Goal: Task Accomplishment & Management: Manage account settings

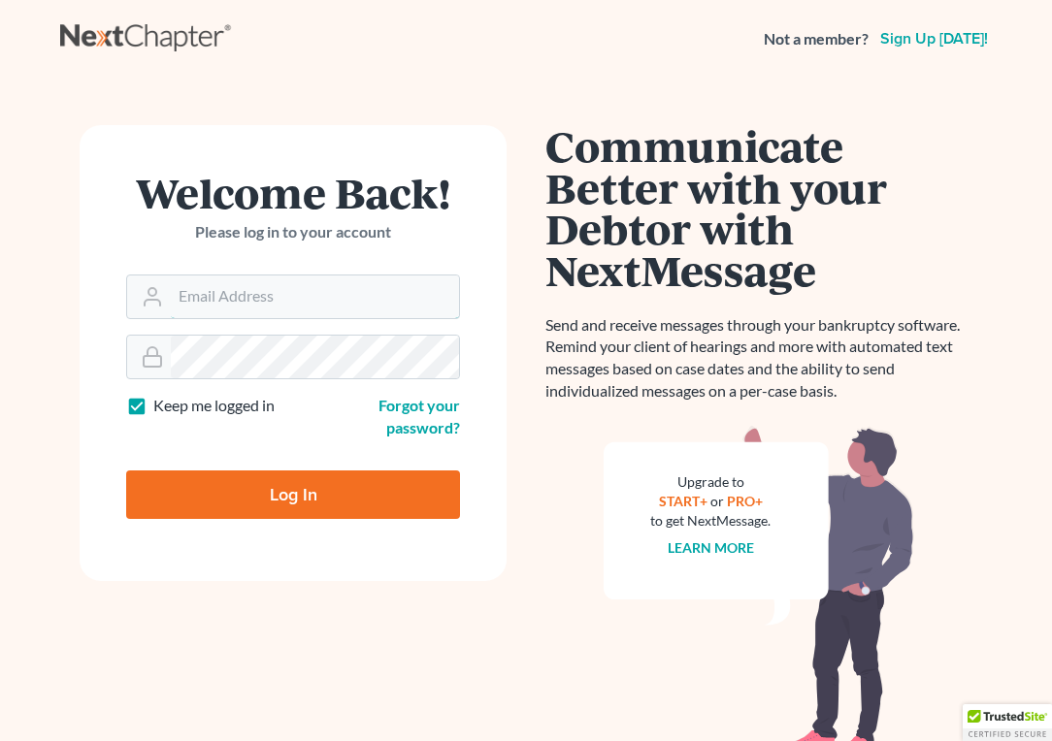
type input "psj2050@msn.com"
click at [293, 492] on input "Log In" at bounding box center [293, 495] width 334 height 49
type input "Thinking..."
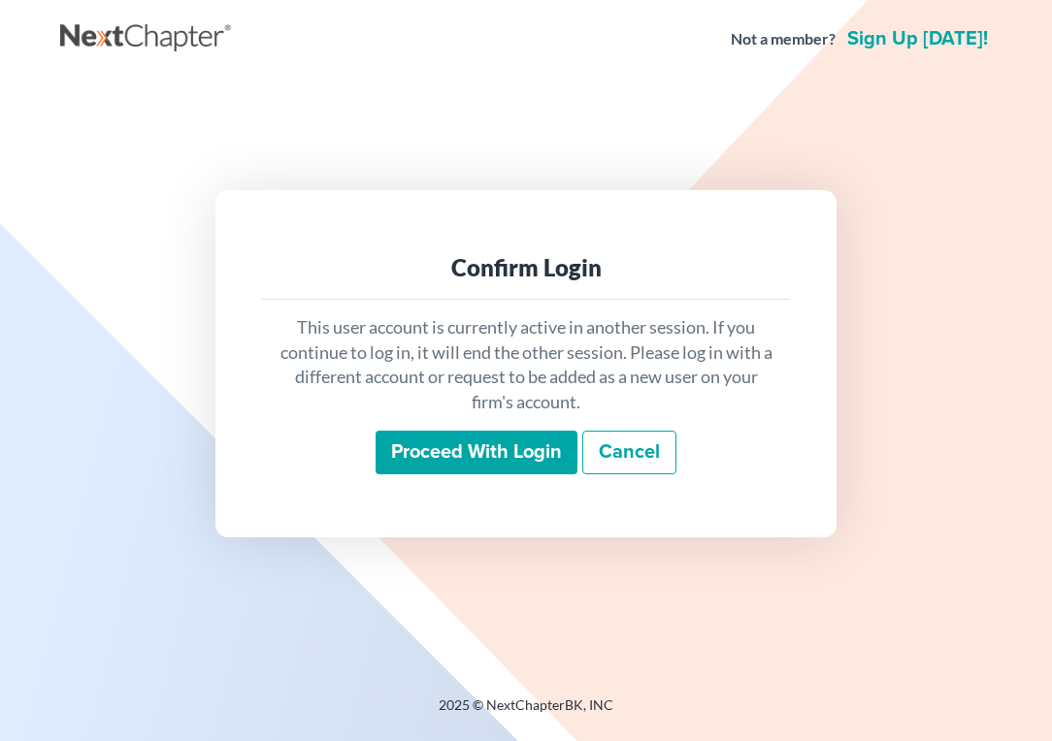
click at [488, 446] on input "Proceed with login" at bounding box center [476, 453] width 202 height 45
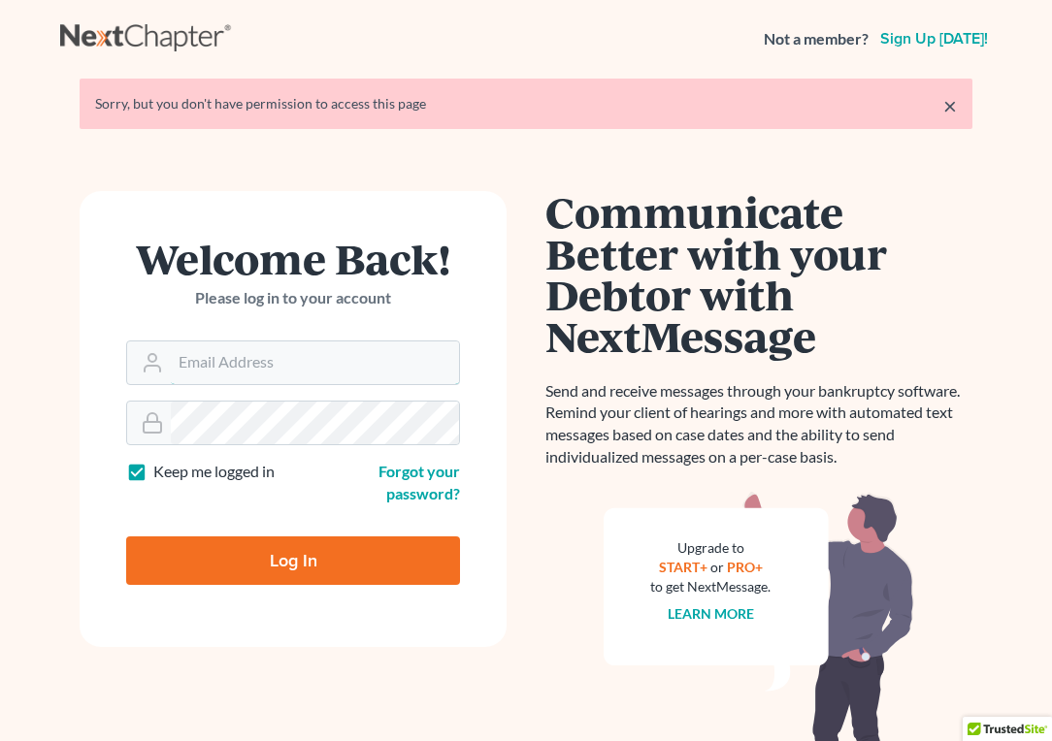
type input "[EMAIL_ADDRESS][DOMAIN_NAME]"
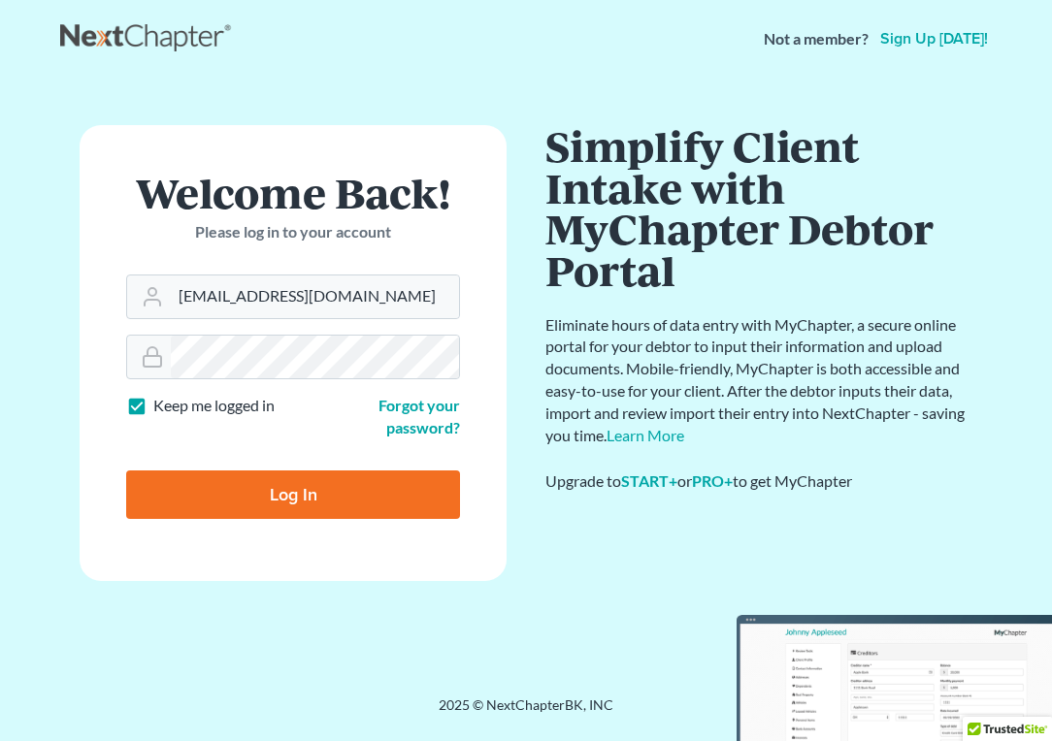
click at [277, 492] on input "Log In" at bounding box center [293, 495] width 334 height 49
type input "Thinking..."
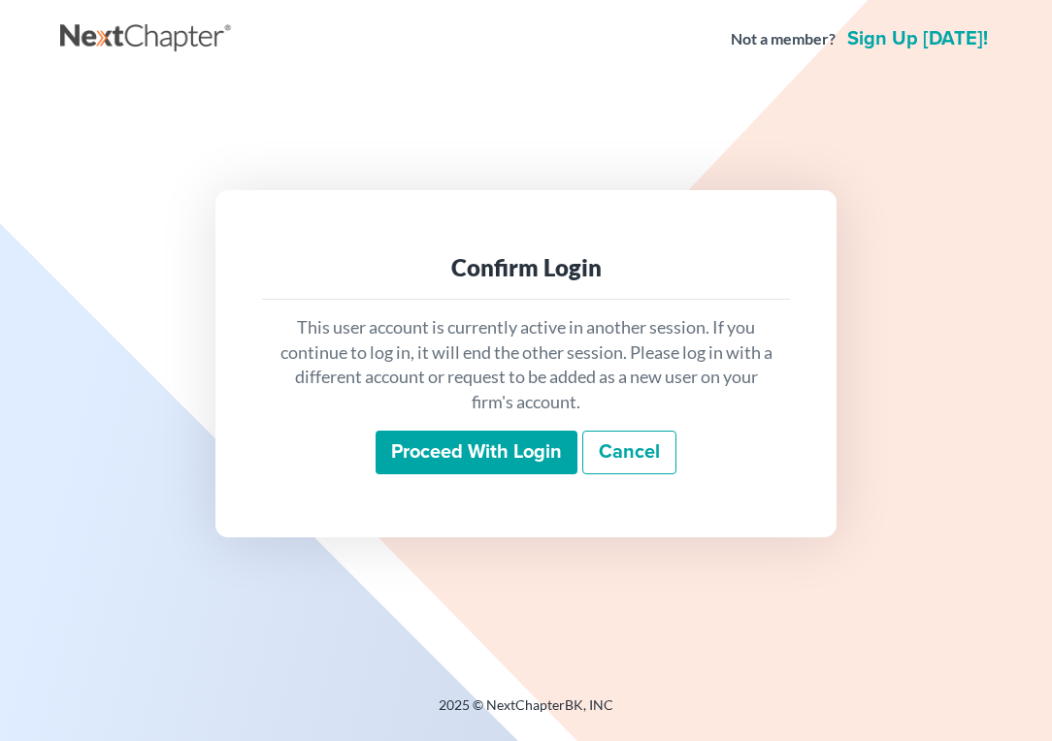
click at [471, 446] on input "Proceed with login" at bounding box center [476, 453] width 202 height 45
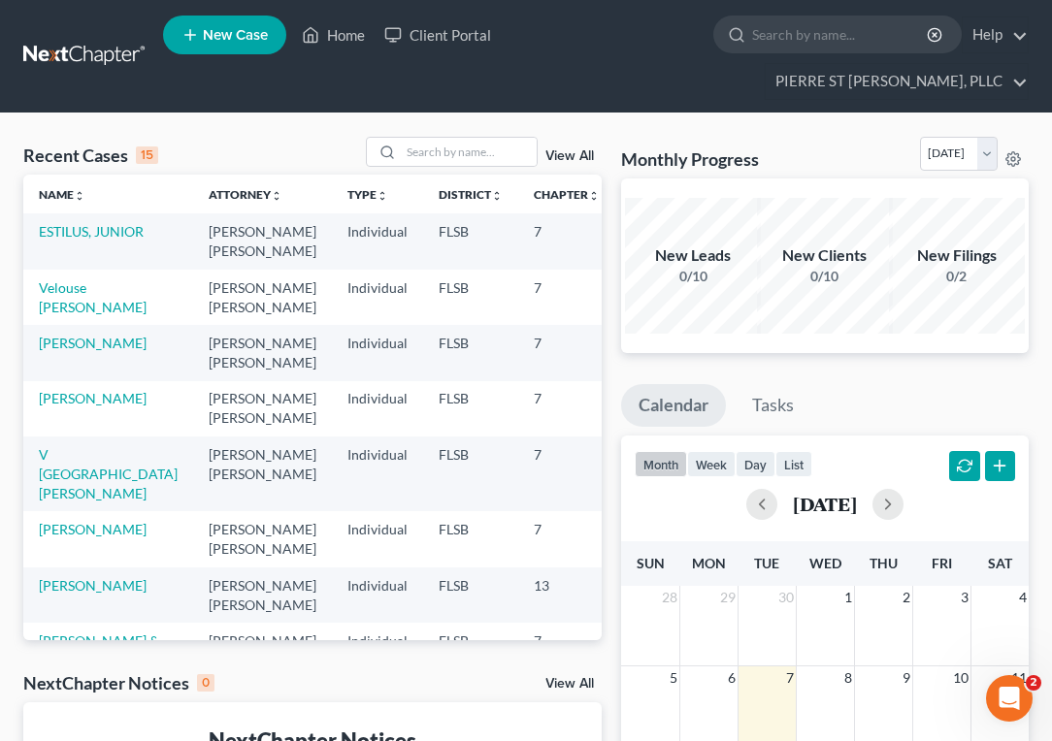
click at [48, 336] on td "[PERSON_NAME]" at bounding box center [108, 352] width 170 height 55
click at [51, 335] on link "[PERSON_NAME]" at bounding box center [93, 343] width 108 height 16
select select "0"
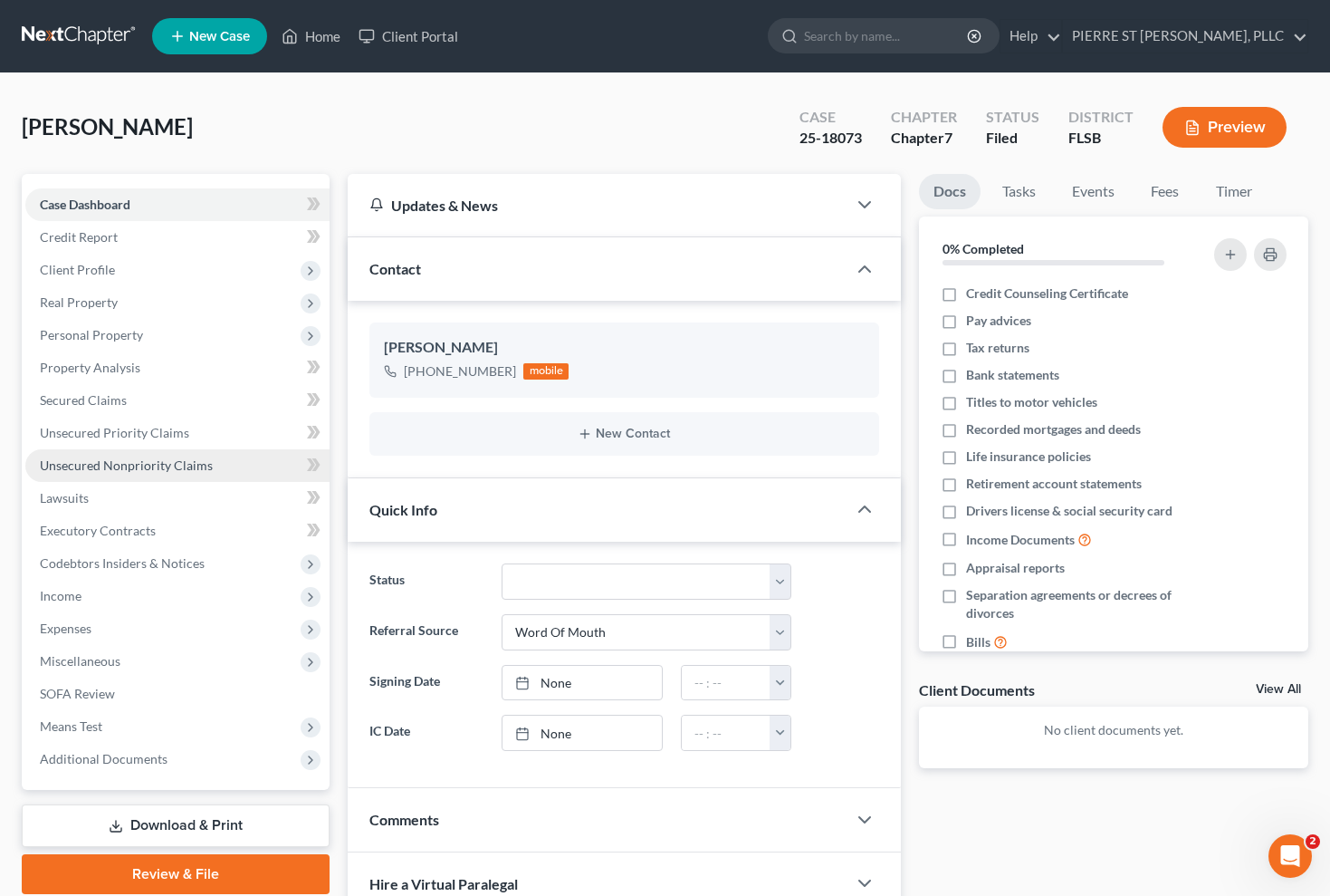
click at [119, 468] on span "Unsecured Nonpriority Claims" at bounding box center [126, 465] width 173 height 15
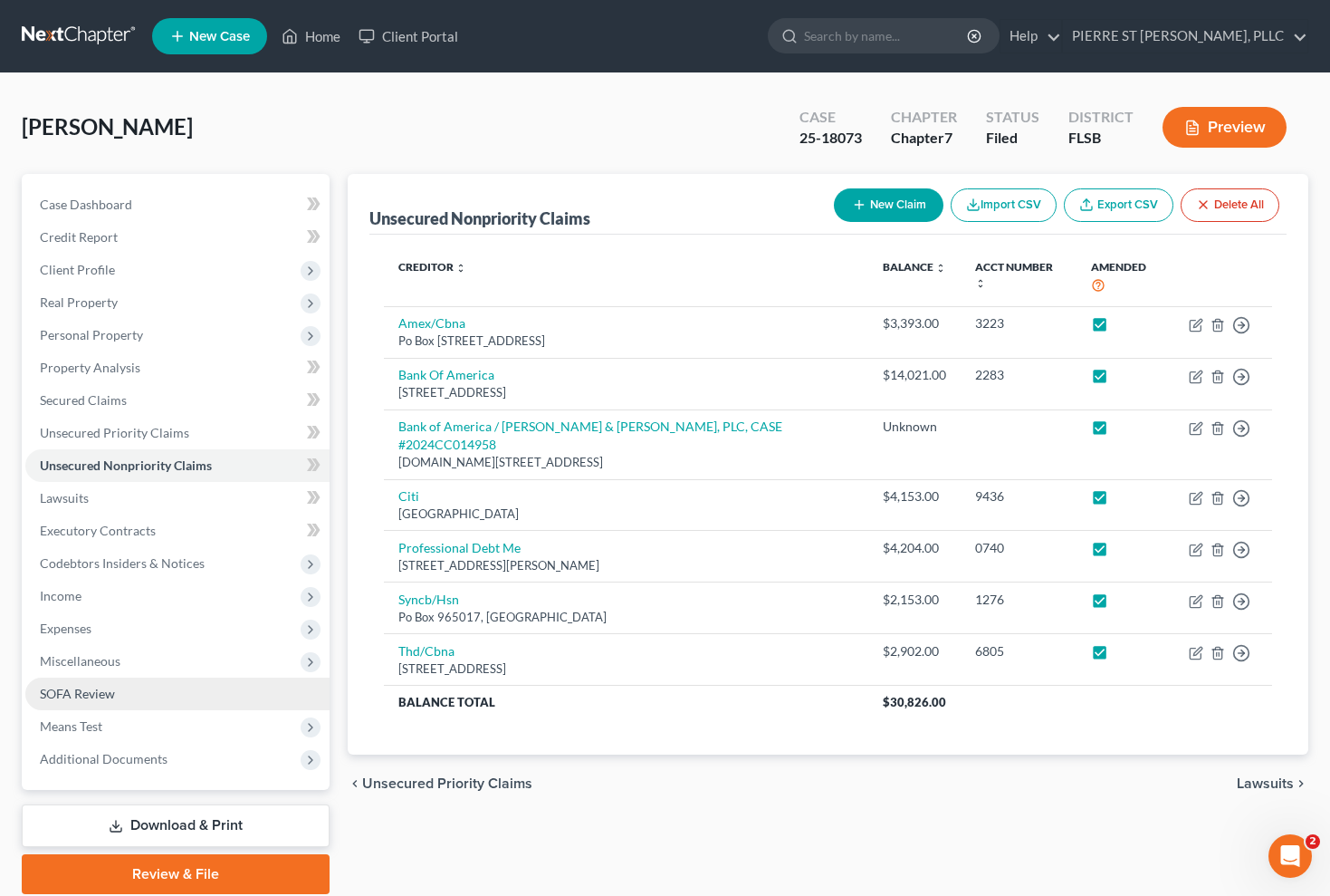
click at [79, 691] on span "SOFA Review" at bounding box center [77, 693] width 76 height 15
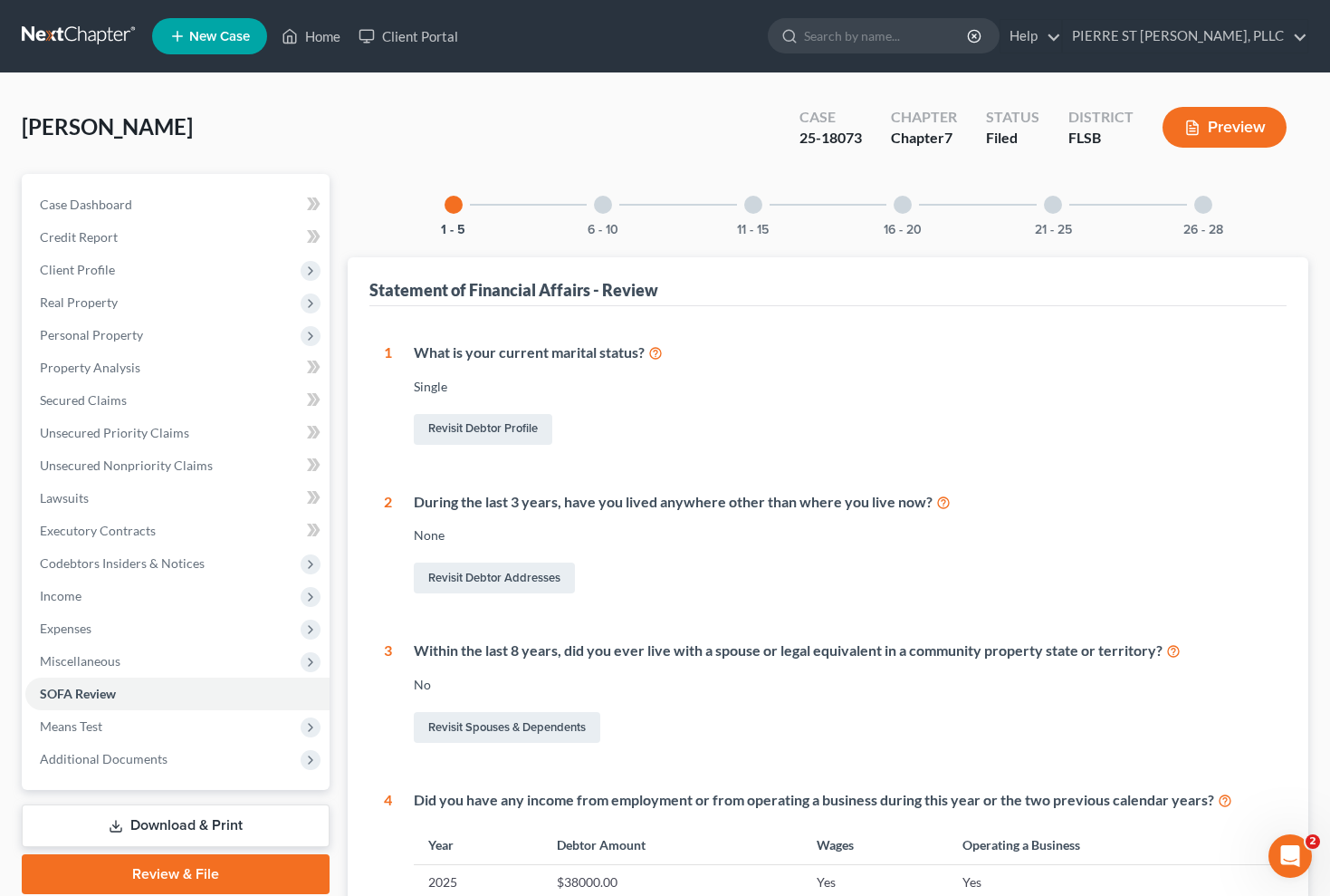
click at [603, 203] on div at bounding box center [602, 204] width 18 height 18
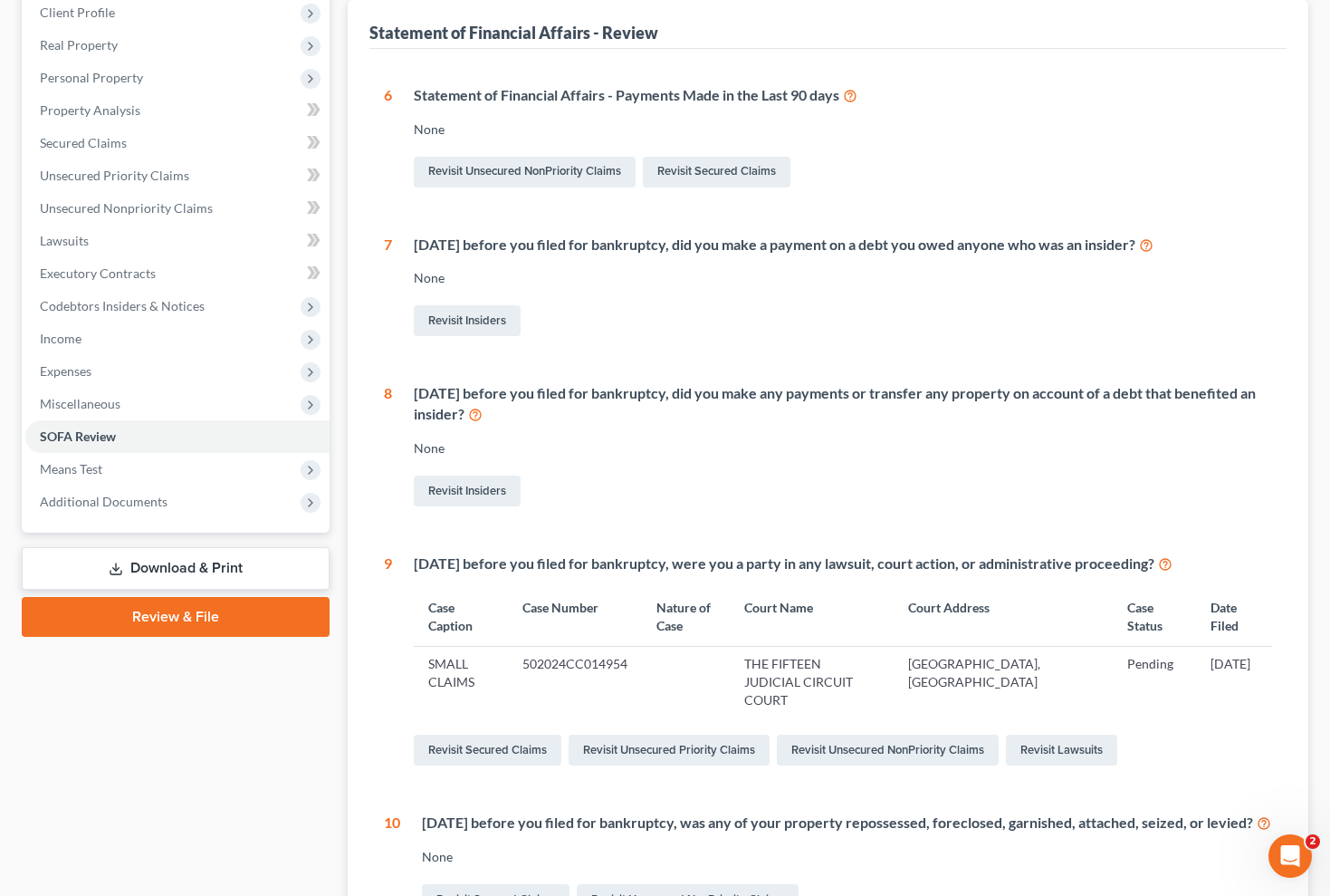
scroll to position [258, 0]
drag, startPoint x: 530, startPoint y: 660, endPoint x: 642, endPoint y: 665, distance: 112.1
copy td "502024CC014954"
click at [690, 659] on td at bounding box center [686, 680] width 88 height 71
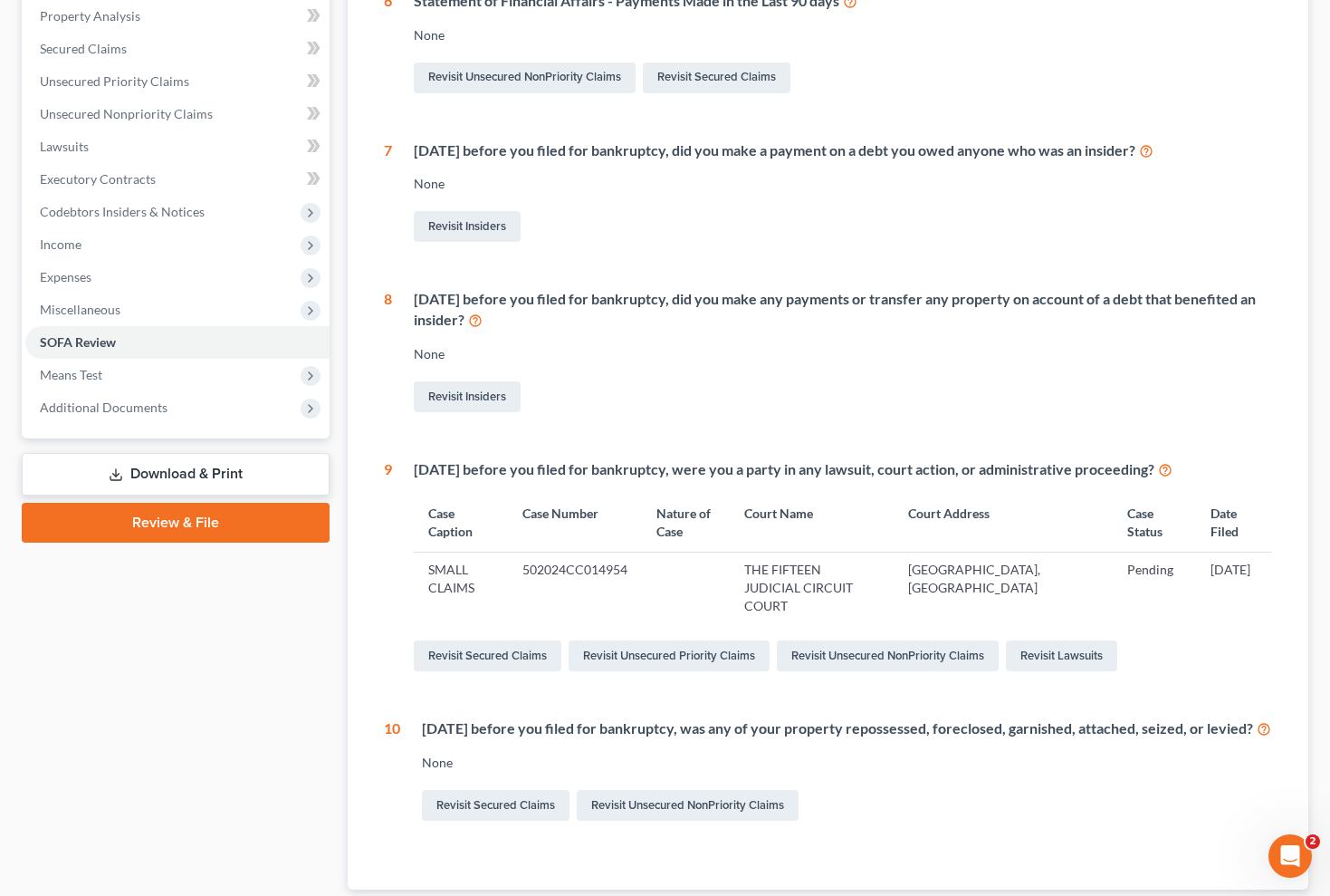
scroll to position [360, 0]
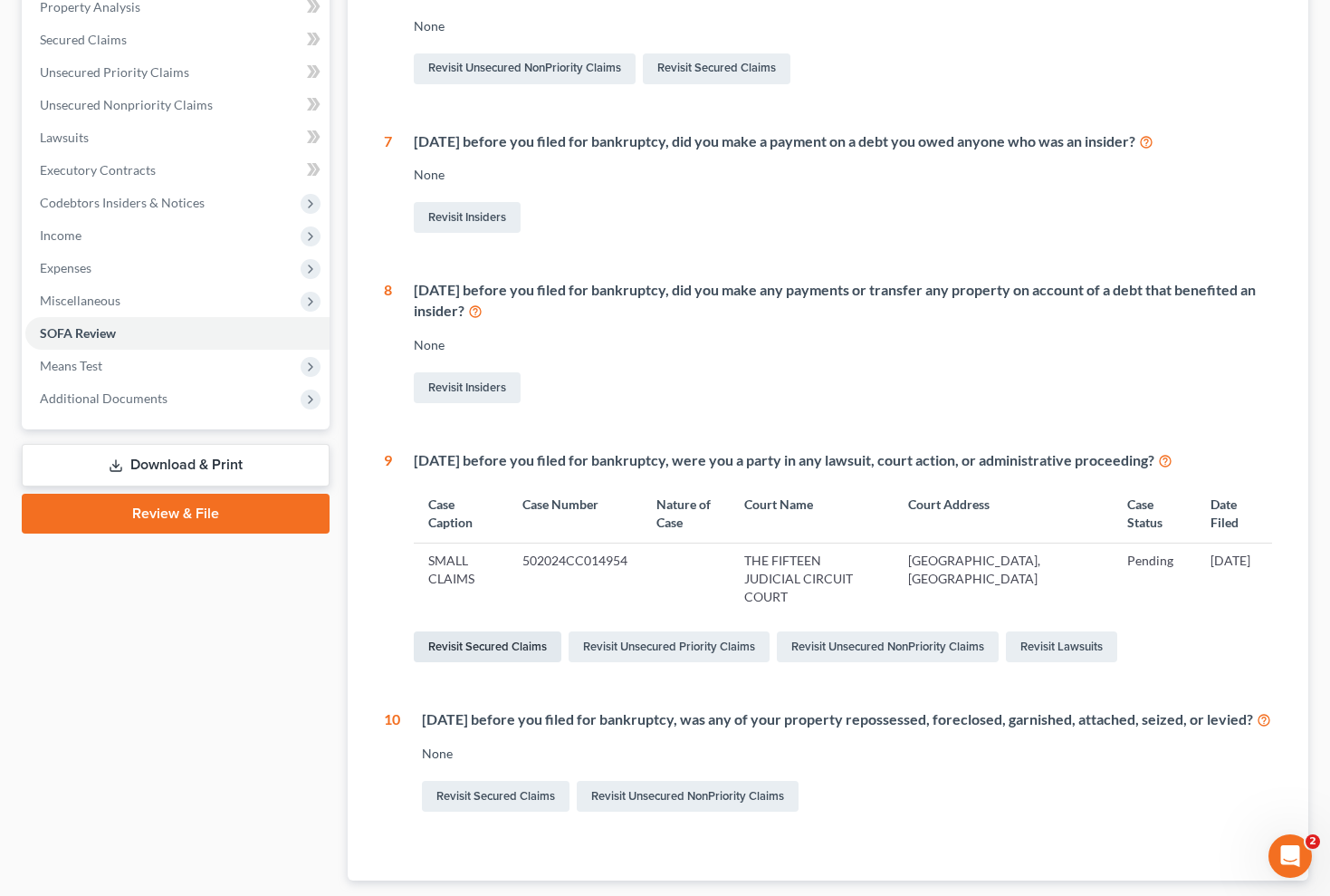
click at [477, 631] on link "Revisit Secured Claims" at bounding box center [487, 646] width 147 height 31
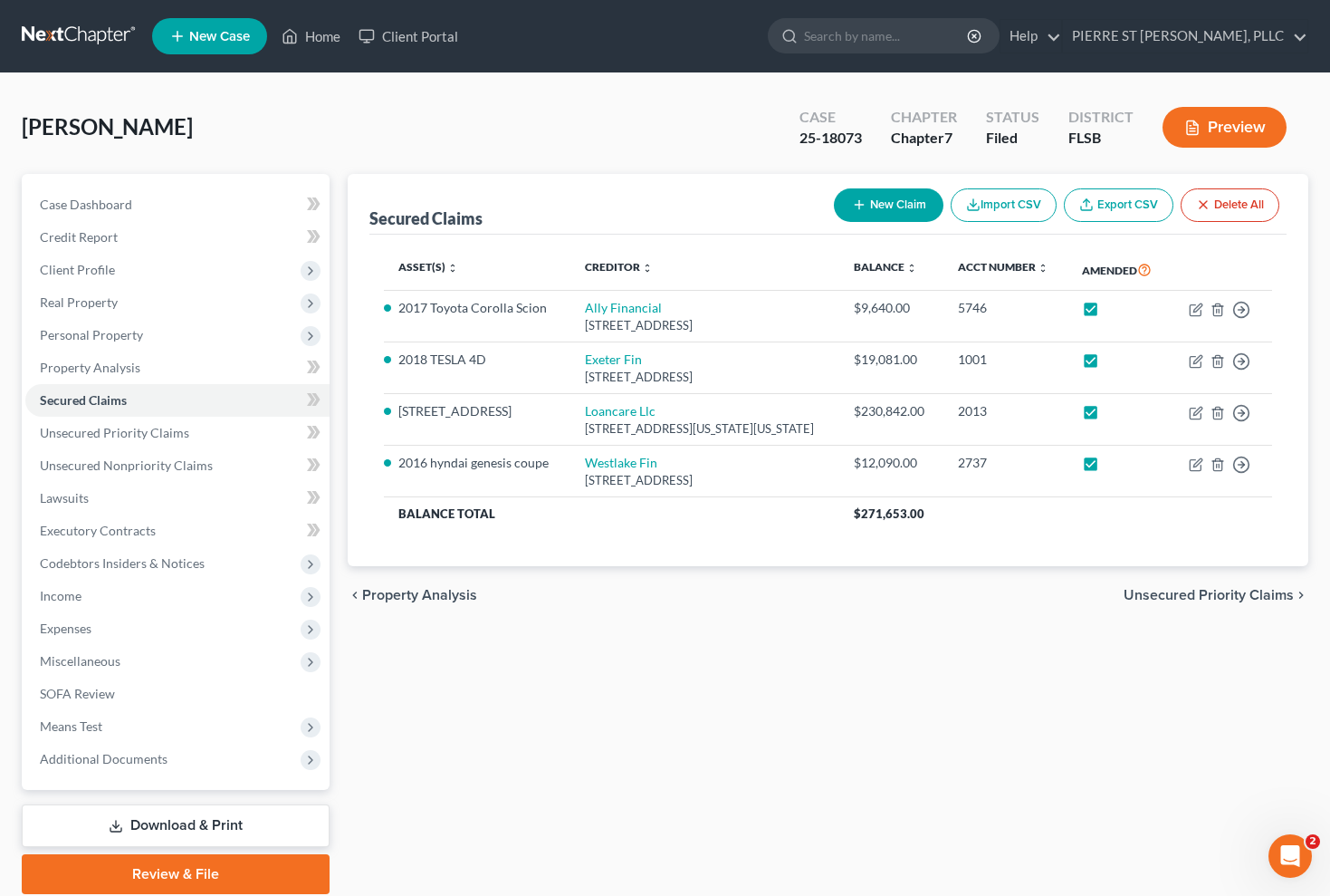
scroll to position [67, 0]
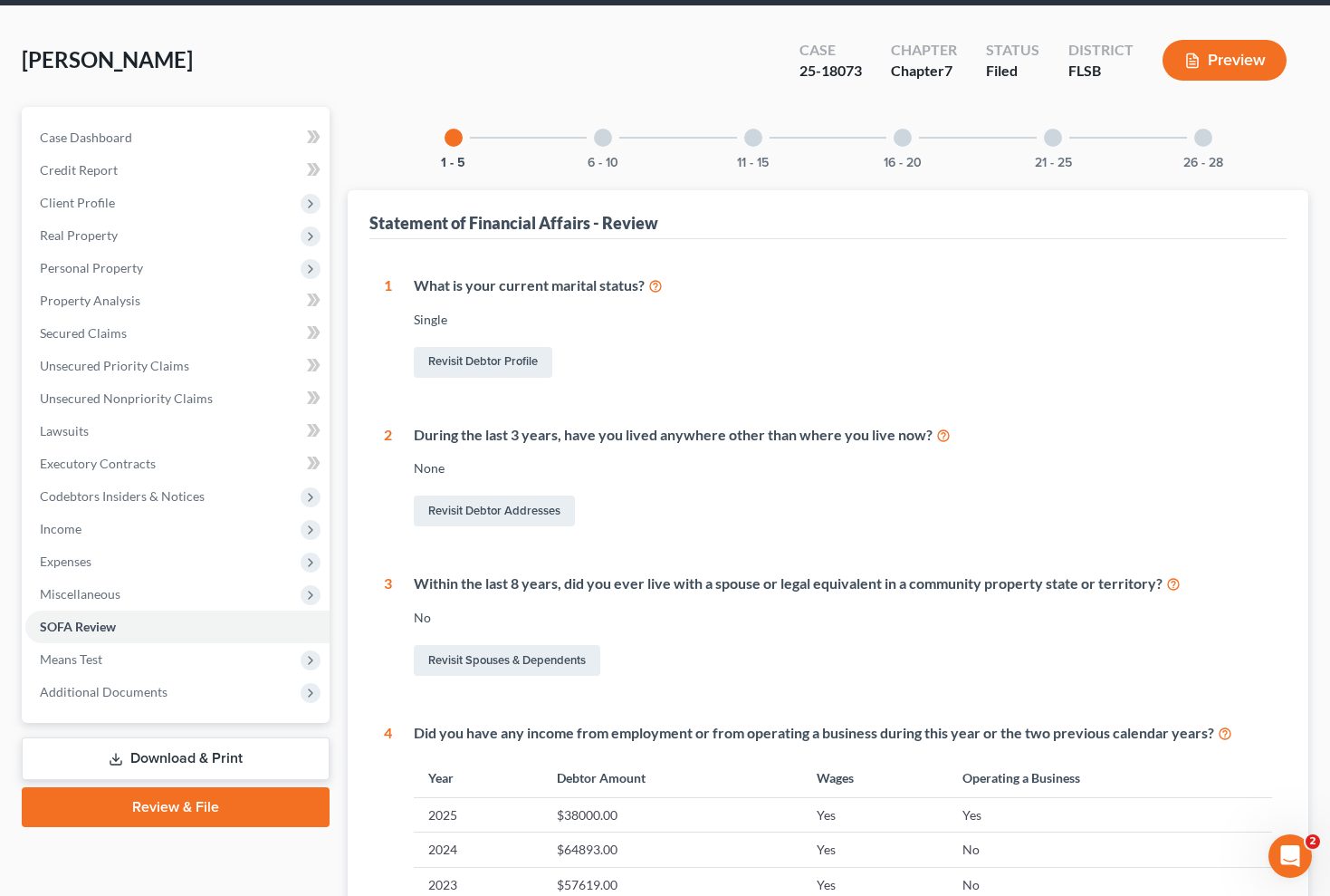
click at [604, 136] on div at bounding box center [602, 137] width 18 height 18
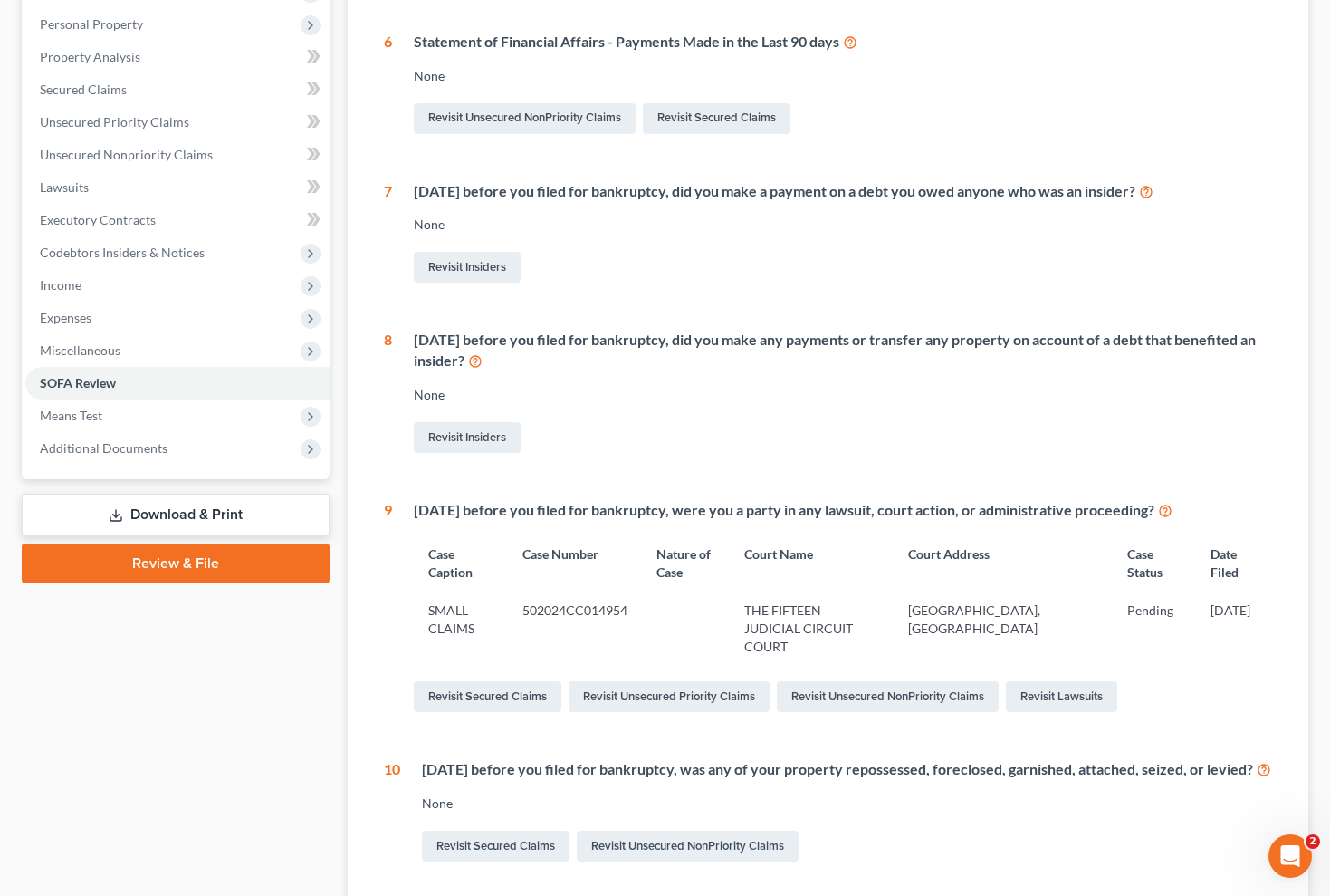
scroll to position [313, 0]
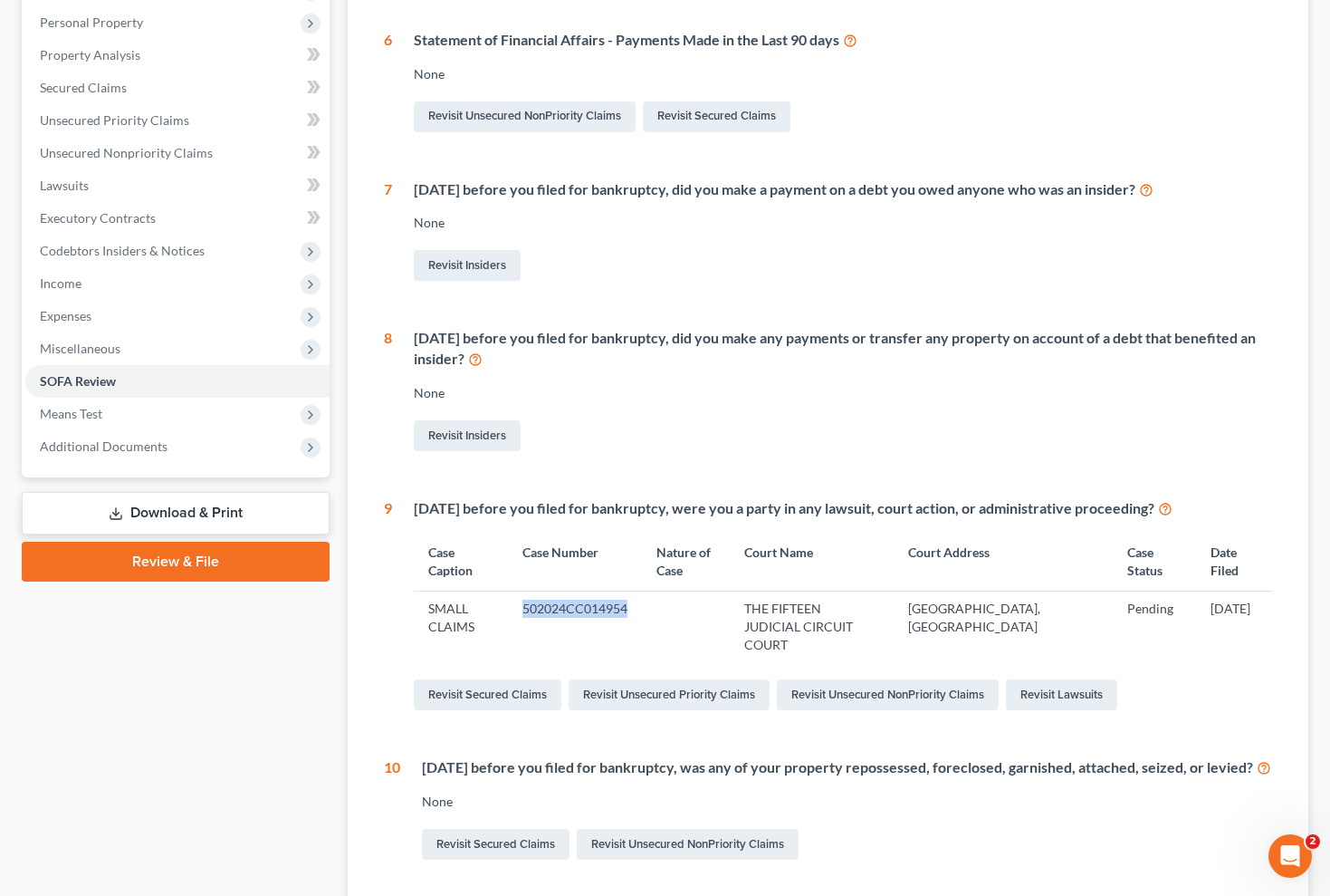
drag, startPoint x: 633, startPoint y: 603, endPoint x: 528, endPoint y: 608, distance: 105.1
click at [528, 608] on td "502024CC014954" at bounding box center [575, 626] width 134 height 71
copy td "502024CC014954"
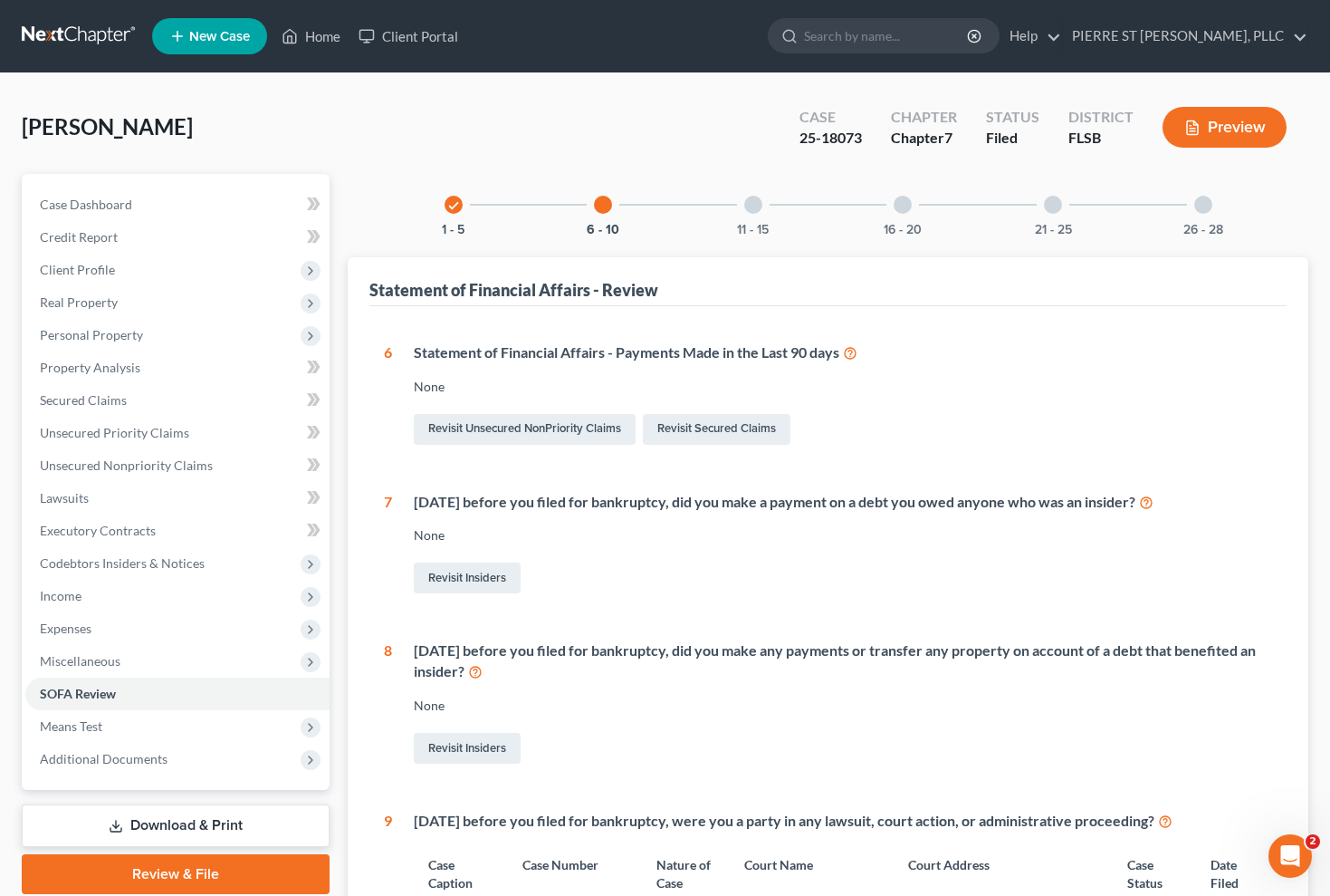
scroll to position [0, 0]
click at [90, 205] on span "Case Dashboard" at bounding box center [86, 204] width 92 height 15
select select "0"
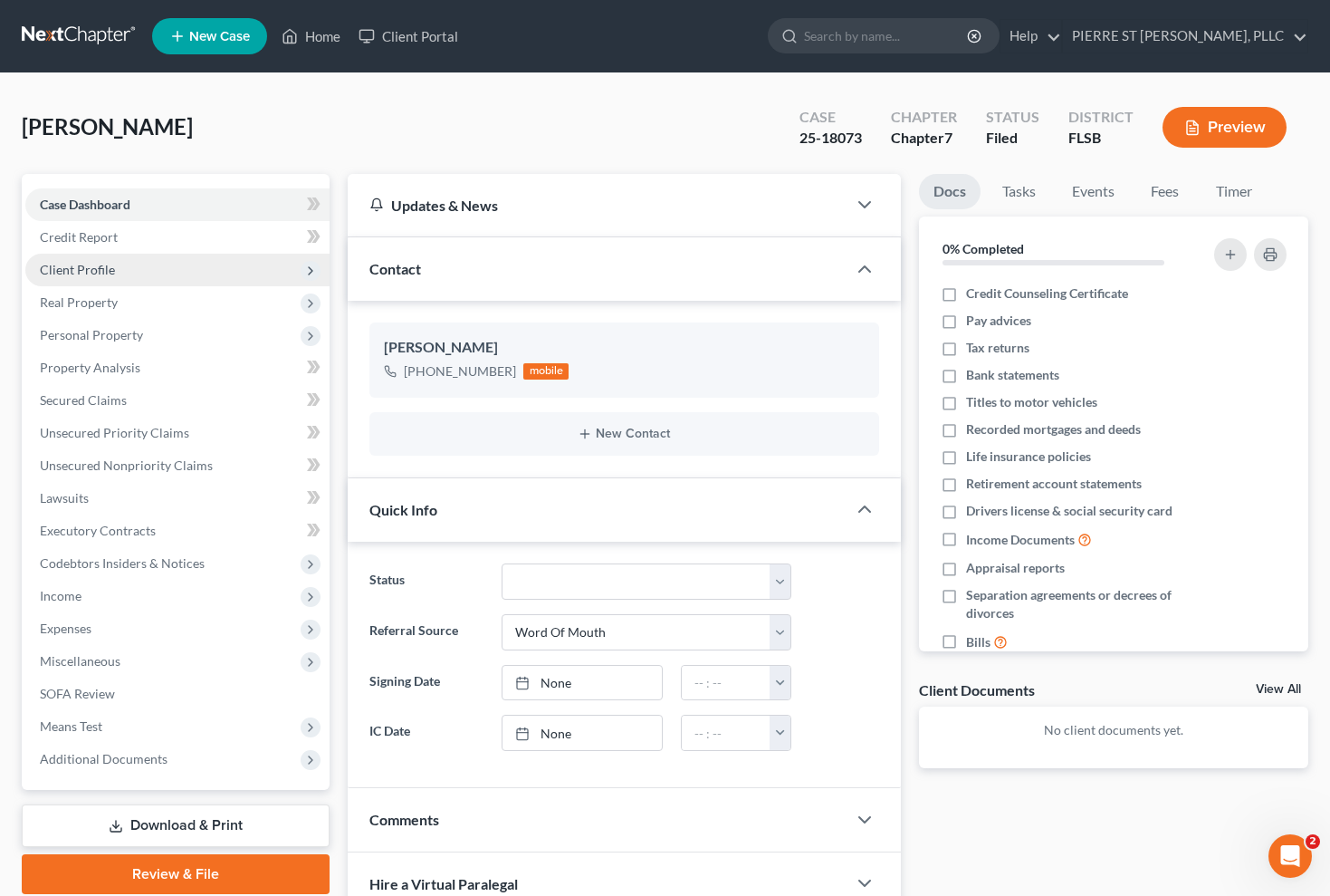
click at [80, 273] on span "Client Profile" at bounding box center [77, 269] width 76 height 15
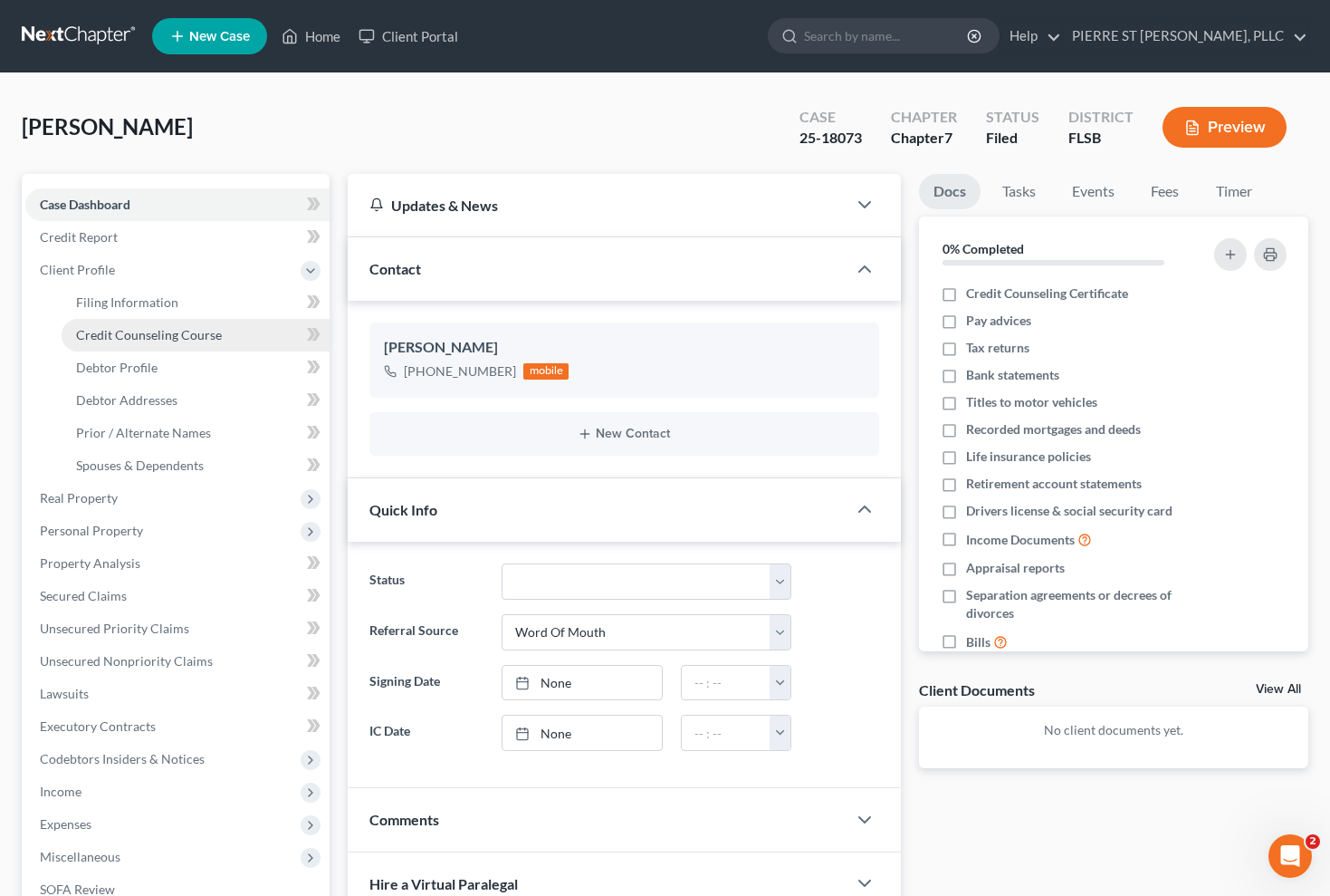
click at [135, 334] on span "Credit Counseling Course" at bounding box center [148, 334] width 146 height 15
